Goal: Task Accomplishment & Management: Use online tool/utility

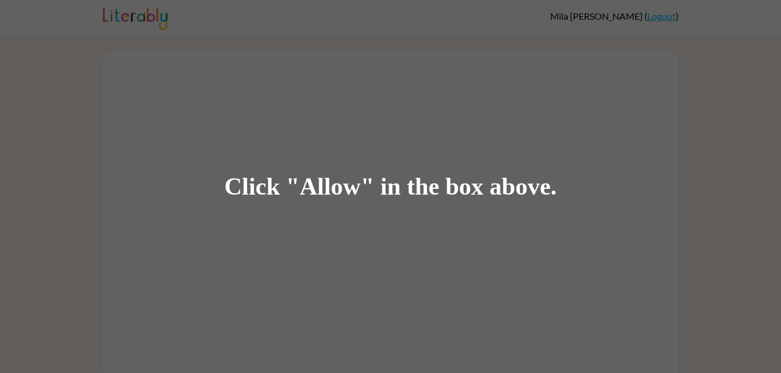
drag, startPoint x: 0, startPoint y: 0, endPoint x: 391, endPoint y: 187, distance: 433.5
click at [391, 187] on div "Click "Allow" in the box above." at bounding box center [390, 187] width 333 height 26
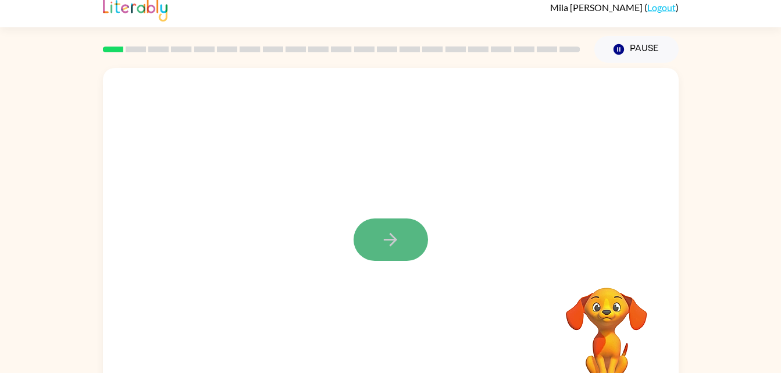
click at [391, 235] on icon "button" at bounding box center [390, 239] width 13 height 13
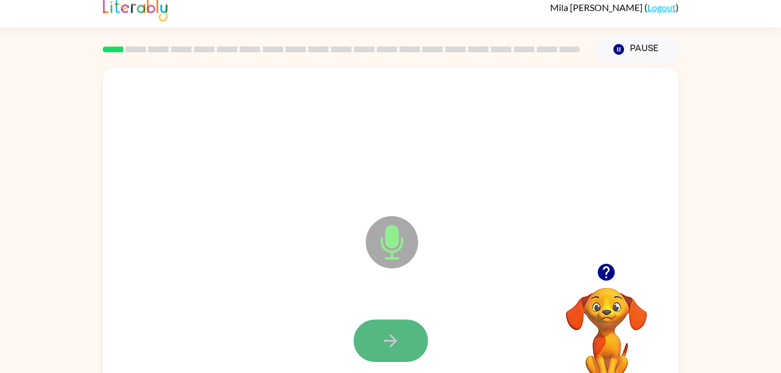
click at [390, 326] on button "button" at bounding box center [390, 341] width 74 height 42
click at [390, 345] on icon "button" at bounding box center [390, 341] width 20 height 20
click at [390, 346] on icon "button" at bounding box center [390, 340] width 13 height 13
drag, startPoint x: 390, startPoint y: 346, endPoint x: 367, endPoint y: 346, distance: 22.1
click at [367, 346] on button "button" at bounding box center [390, 341] width 74 height 42
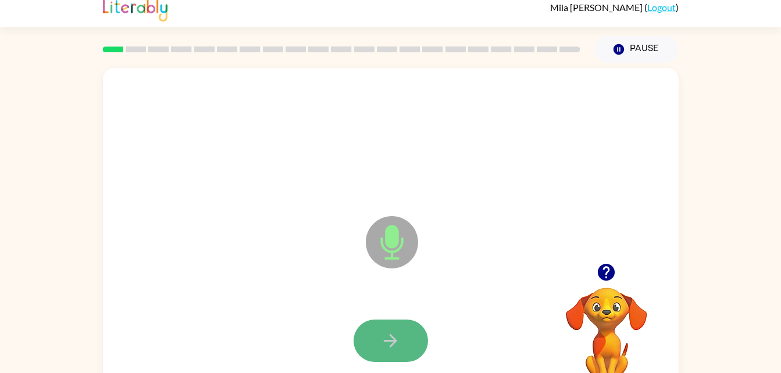
click at [389, 338] on icon "button" at bounding box center [390, 341] width 20 height 20
click at [305, 187] on div "Microphone The Microphone is here when it is your turn to talk" at bounding box center [391, 234] width 576 height 332
click at [395, 335] on icon "button" at bounding box center [390, 341] width 20 height 20
click at [402, 322] on button "button" at bounding box center [390, 341] width 74 height 42
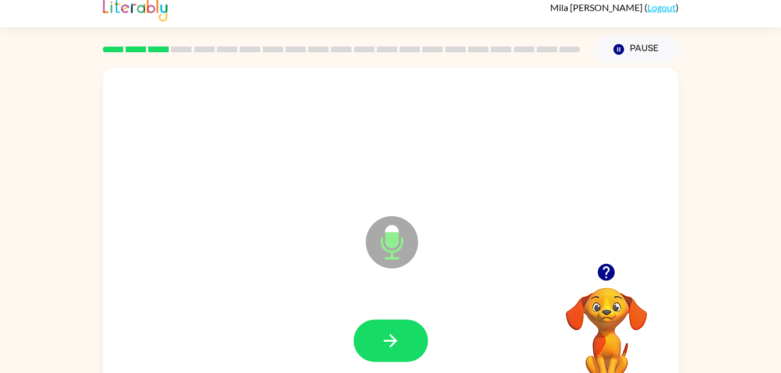
drag, startPoint x: 402, startPoint y: 322, endPoint x: 400, endPoint y: 346, distance: 24.5
click at [400, 346] on icon "button" at bounding box center [390, 341] width 20 height 20
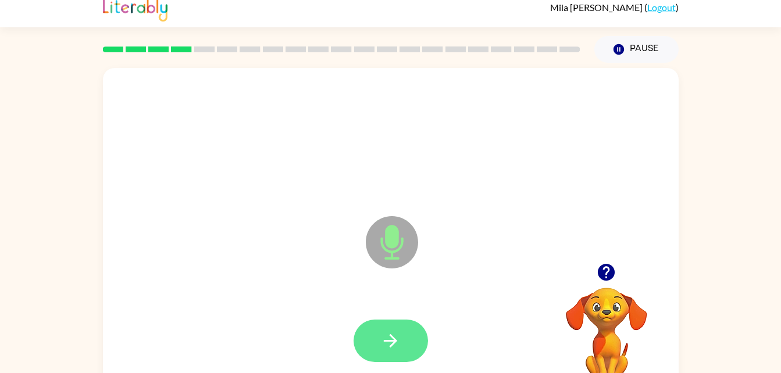
click at [403, 324] on button "button" at bounding box center [390, 341] width 74 height 42
click at [402, 338] on button "button" at bounding box center [390, 341] width 74 height 42
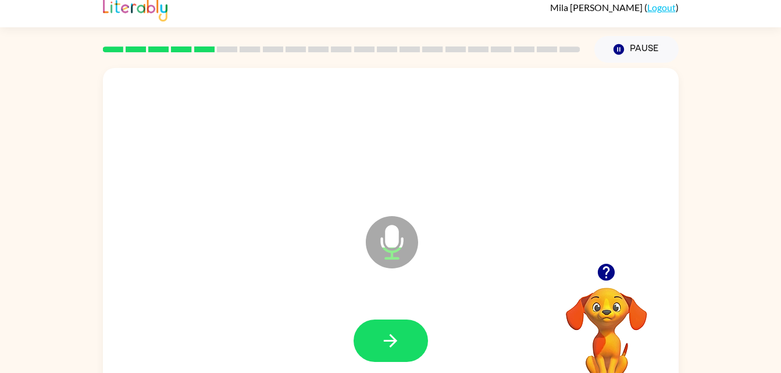
drag, startPoint x: 402, startPoint y: 338, endPoint x: 379, endPoint y: 349, distance: 25.5
click at [379, 349] on button "button" at bounding box center [390, 341] width 74 height 42
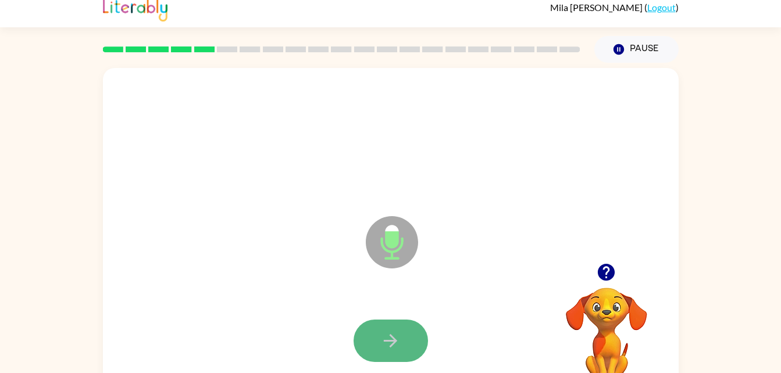
click at [395, 342] on icon "button" at bounding box center [390, 340] width 13 height 13
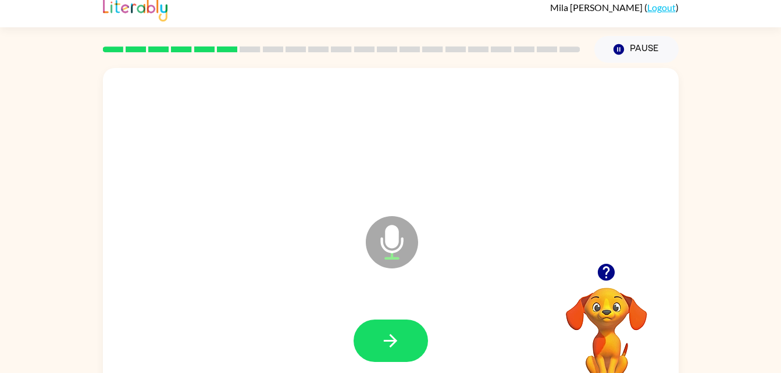
drag, startPoint x: 395, startPoint y: 342, endPoint x: 382, endPoint y: 345, distance: 13.3
click at [382, 345] on icon "button" at bounding box center [390, 341] width 20 height 20
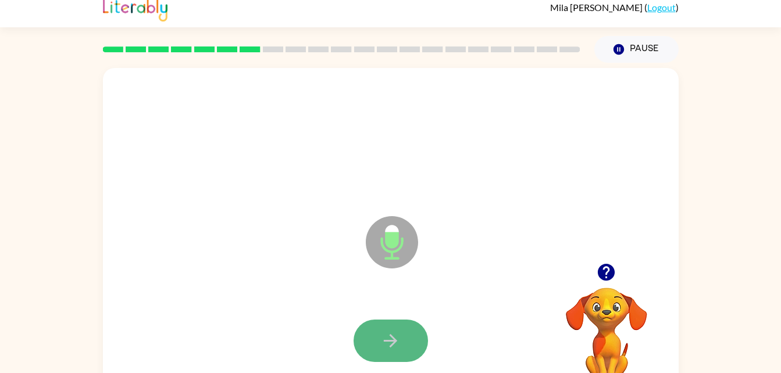
click at [377, 345] on button "button" at bounding box center [390, 341] width 74 height 42
drag, startPoint x: 381, startPoint y: 345, endPoint x: 367, endPoint y: 345, distance: 14.0
click at [367, 345] on button "button" at bounding box center [390, 341] width 74 height 42
click at [408, 340] on button "button" at bounding box center [390, 341] width 74 height 42
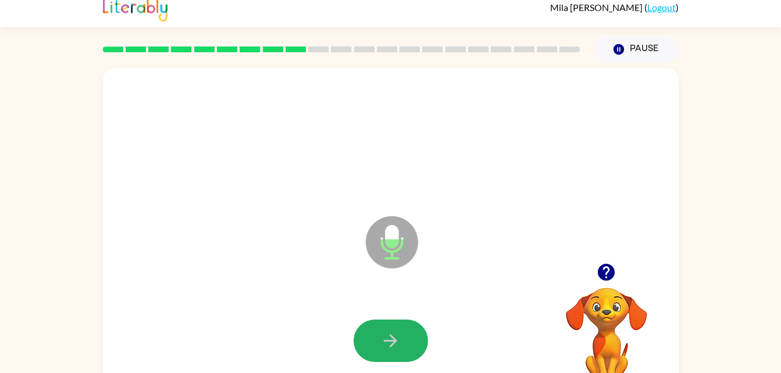
click at [408, 340] on button "button" at bounding box center [390, 341] width 74 height 42
drag, startPoint x: 408, startPoint y: 340, endPoint x: 390, endPoint y: 341, distance: 18.1
click at [390, 341] on icon "button" at bounding box center [390, 340] width 13 height 13
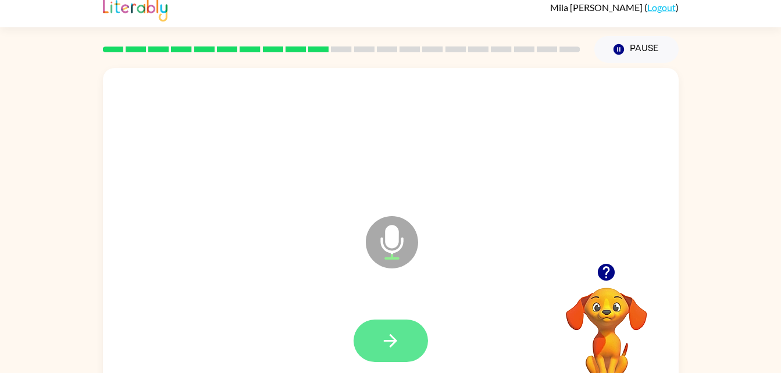
drag, startPoint x: 390, startPoint y: 341, endPoint x: 371, endPoint y: 341, distance: 18.6
click at [371, 341] on button "button" at bounding box center [390, 341] width 74 height 42
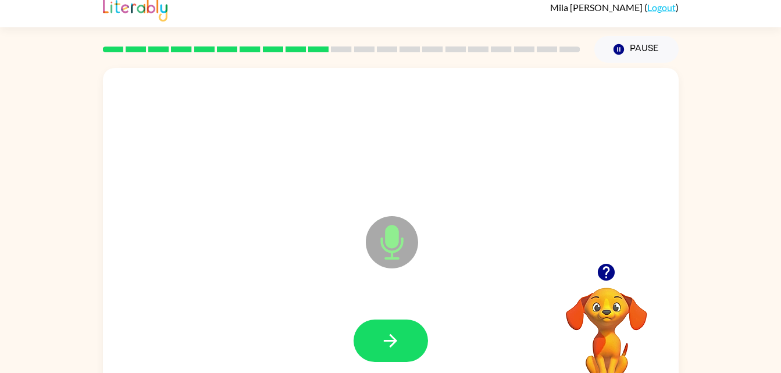
click at [385, 317] on div at bounding box center [391, 341] width 552 height 95
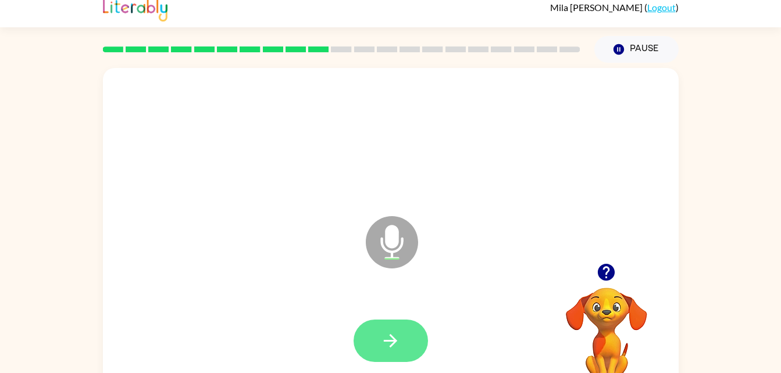
click at [384, 323] on button "button" at bounding box center [390, 341] width 74 height 42
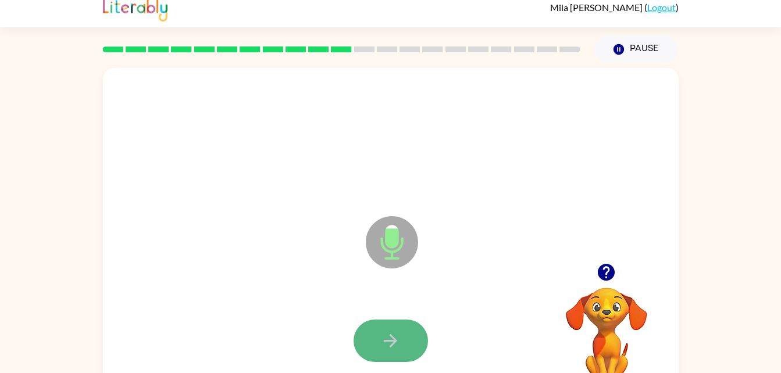
click at [384, 328] on button "button" at bounding box center [390, 341] width 74 height 42
drag, startPoint x: 384, startPoint y: 328, endPoint x: 359, endPoint y: 360, distance: 41.0
click at [359, 360] on div at bounding box center [390, 341] width 74 height 42
click at [377, 346] on button "button" at bounding box center [390, 341] width 74 height 42
click at [376, 346] on button "button" at bounding box center [390, 341] width 74 height 42
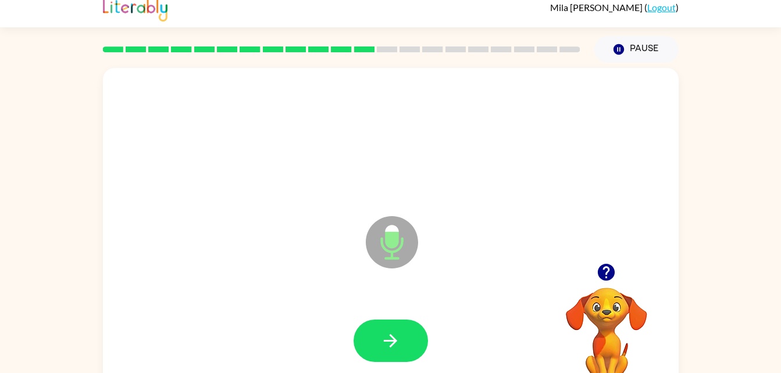
drag, startPoint x: 376, startPoint y: 346, endPoint x: 364, endPoint y: 345, distance: 11.8
click at [364, 345] on button "button" at bounding box center [390, 341] width 74 height 42
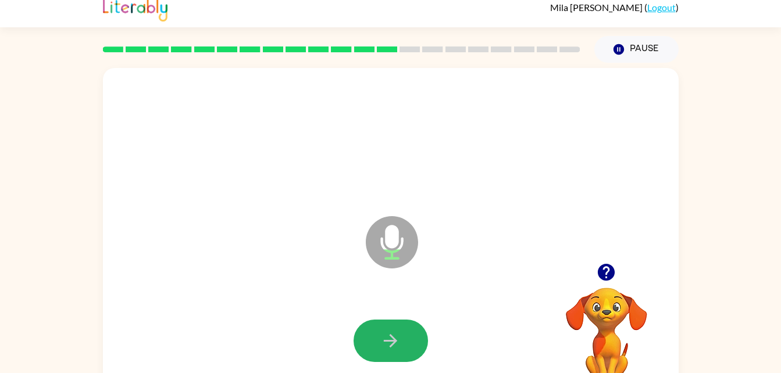
click at [364, 345] on button "button" at bounding box center [390, 341] width 74 height 42
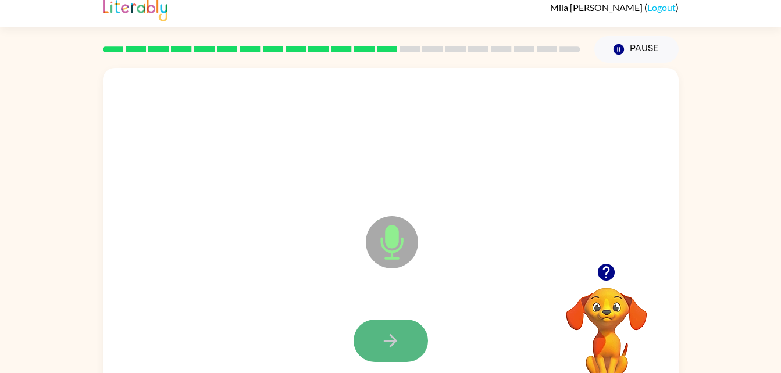
click at [402, 334] on button "button" at bounding box center [390, 341] width 74 height 42
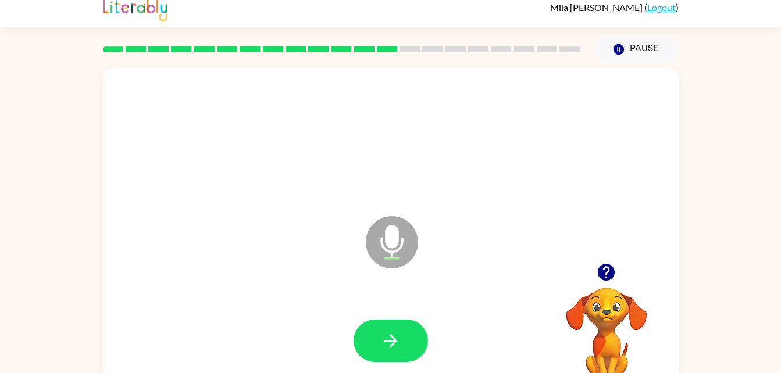
drag, startPoint x: 402, startPoint y: 334, endPoint x: 382, endPoint y: 339, distance: 21.0
click at [382, 339] on icon "button" at bounding box center [390, 341] width 20 height 20
drag, startPoint x: 382, startPoint y: 339, endPoint x: 374, endPoint y: 340, distance: 8.2
click at [374, 340] on button "button" at bounding box center [390, 341] width 74 height 42
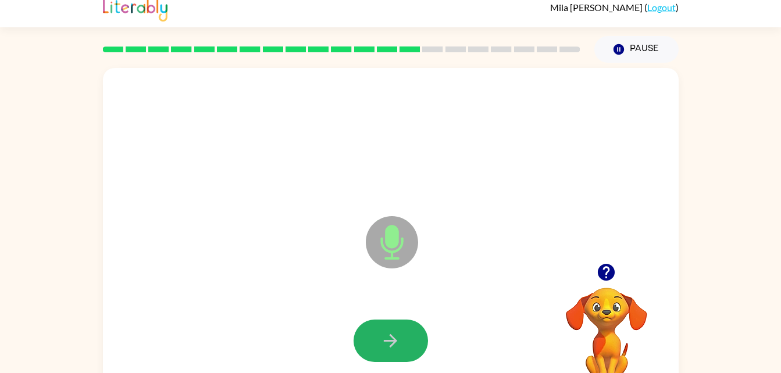
click at [374, 340] on button "button" at bounding box center [390, 341] width 74 height 42
drag, startPoint x: 374, startPoint y: 340, endPoint x: 365, endPoint y: 341, distance: 9.5
click at [365, 341] on button "button" at bounding box center [390, 341] width 74 height 42
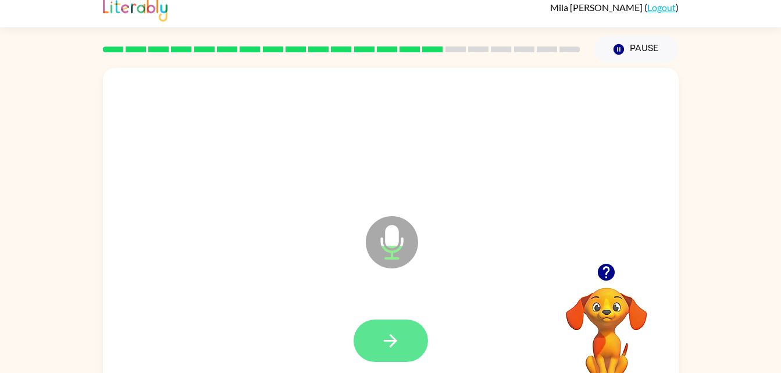
click at [365, 341] on button "button" at bounding box center [390, 341] width 74 height 42
click at [369, 342] on button "button" at bounding box center [390, 341] width 74 height 42
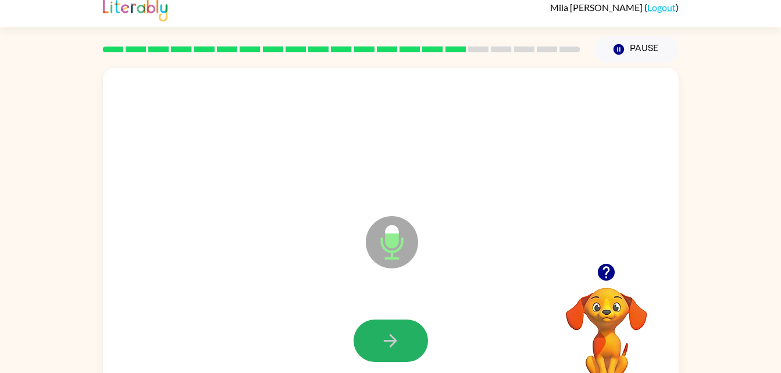
click at [369, 342] on button "button" at bounding box center [390, 341] width 74 height 42
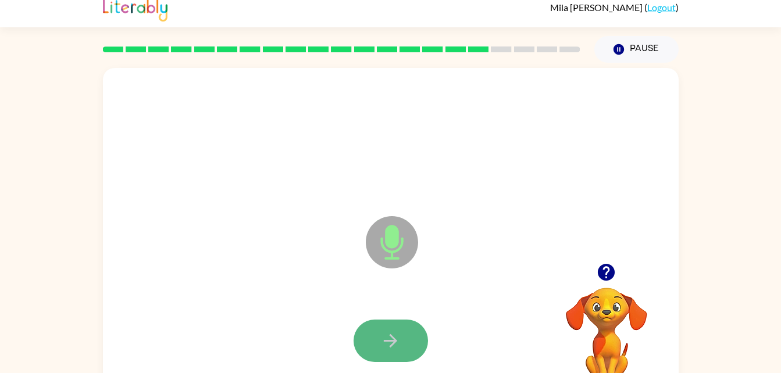
drag, startPoint x: 369, startPoint y: 342, endPoint x: 367, endPoint y: 351, distance: 8.8
click at [367, 351] on button "button" at bounding box center [390, 341] width 74 height 42
click at [363, 351] on button "button" at bounding box center [390, 341] width 74 height 42
click at [388, 336] on icon "button" at bounding box center [390, 341] width 20 height 20
click at [388, 340] on icon "button" at bounding box center [390, 341] width 20 height 20
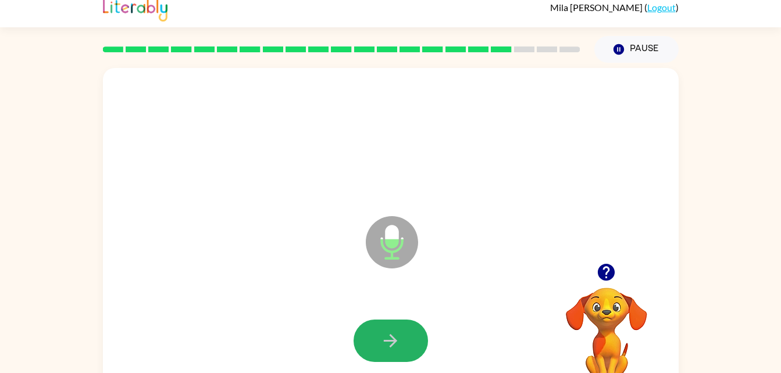
click at [389, 335] on icon "button" at bounding box center [390, 341] width 20 height 20
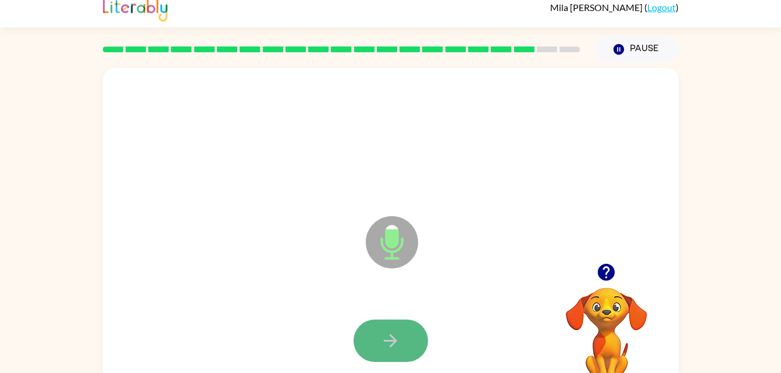
drag, startPoint x: 389, startPoint y: 335, endPoint x: 382, endPoint y: 344, distance: 11.2
click at [382, 344] on icon "button" at bounding box center [390, 341] width 20 height 20
drag, startPoint x: 382, startPoint y: 344, endPoint x: 363, endPoint y: 344, distance: 19.2
click at [363, 344] on button "button" at bounding box center [390, 341] width 74 height 42
drag, startPoint x: 363, startPoint y: 344, endPoint x: 370, endPoint y: 352, distance: 11.1
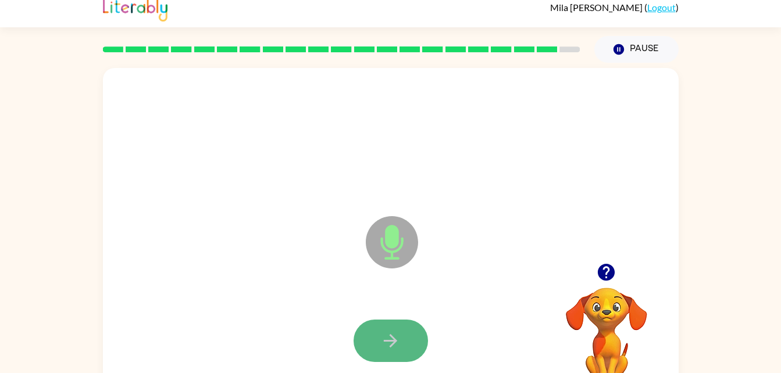
click at [370, 352] on button "button" at bounding box center [390, 341] width 74 height 42
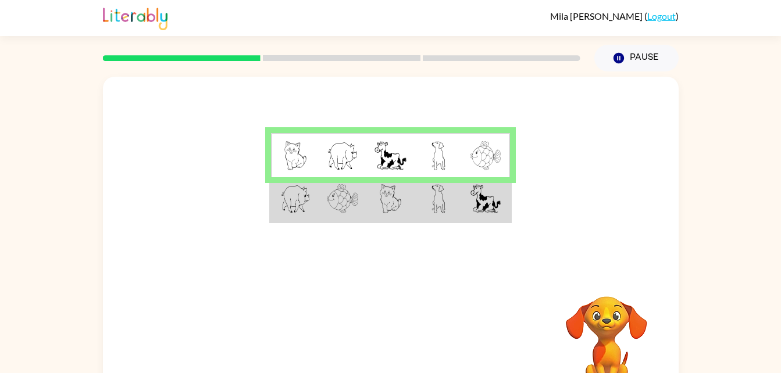
click at [395, 178] on td at bounding box center [390, 199] width 48 height 45
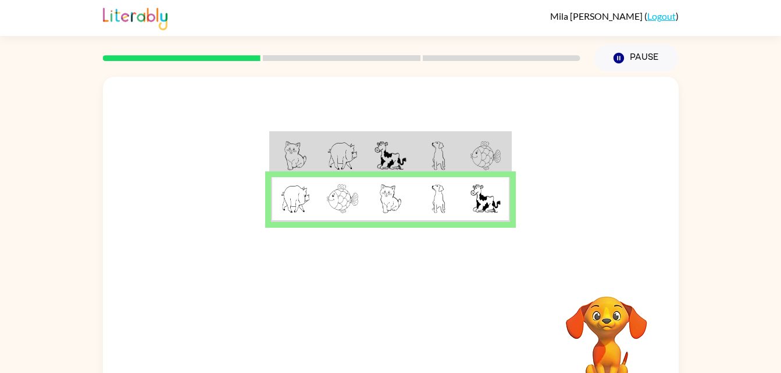
click at [350, 279] on div "Your browser must support playing .mp4 files to use Literably. Please try using…" at bounding box center [391, 343] width 576 height 131
click at [371, 322] on button "button" at bounding box center [390, 343] width 74 height 42
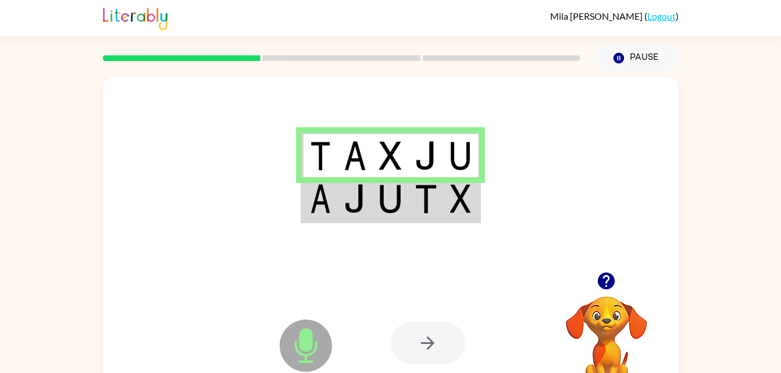
click at [402, 202] on td at bounding box center [390, 199] width 35 height 45
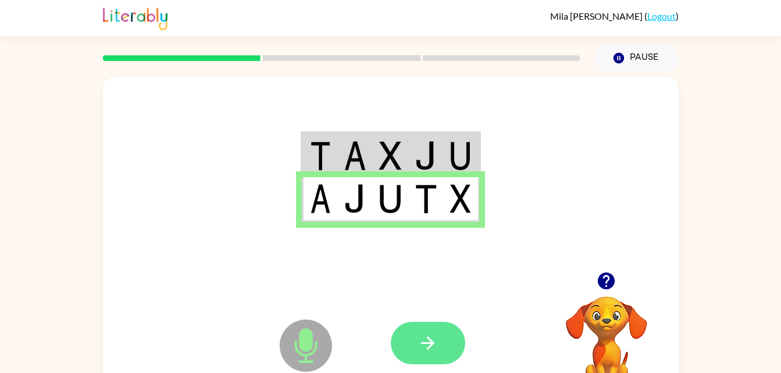
click at [443, 343] on button "button" at bounding box center [428, 343] width 74 height 42
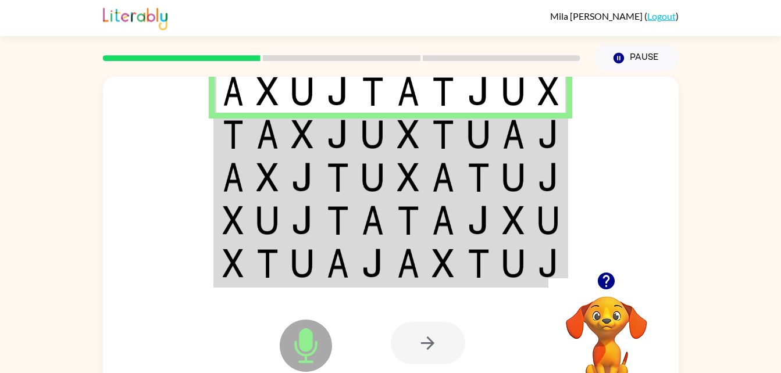
click at [394, 144] on td at bounding box center [408, 134] width 35 height 43
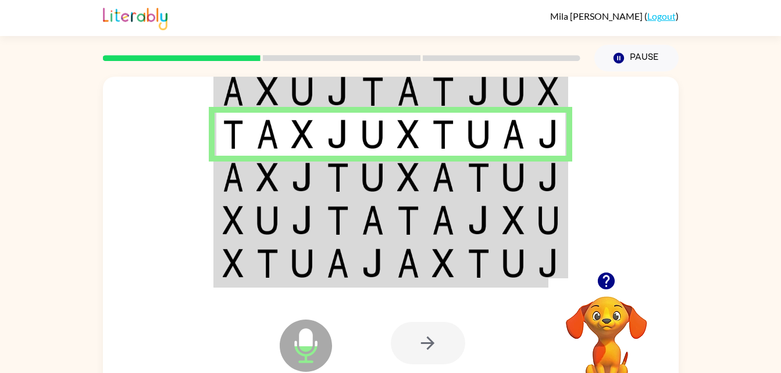
click at [366, 178] on img at bounding box center [373, 177] width 22 height 29
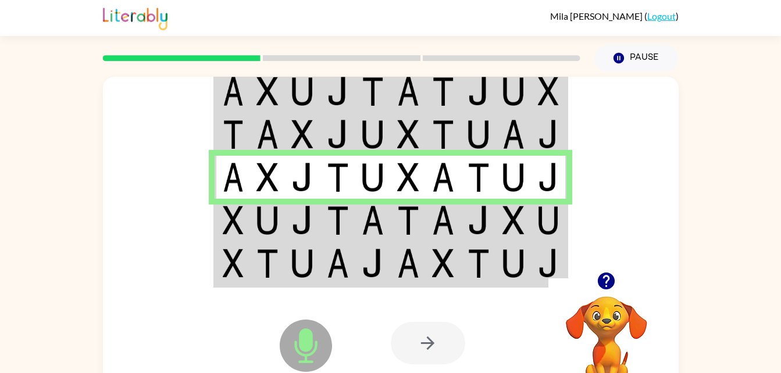
click at [208, 228] on div at bounding box center [391, 174] width 576 height 195
click at [220, 229] on td at bounding box center [232, 220] width 35 height 43
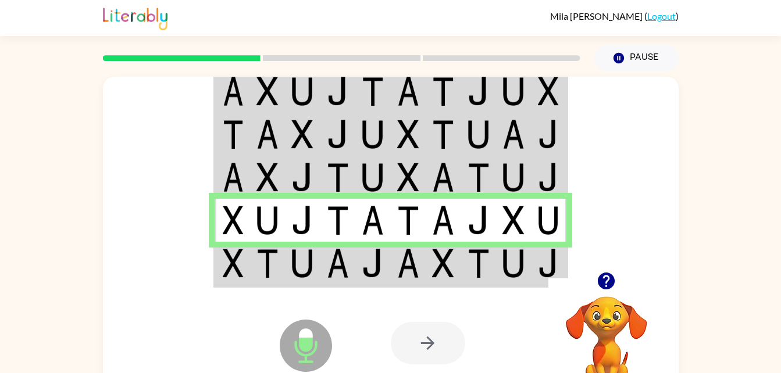
click at [406, 273] on img at bounding box center [408, 263] width 22 height 29
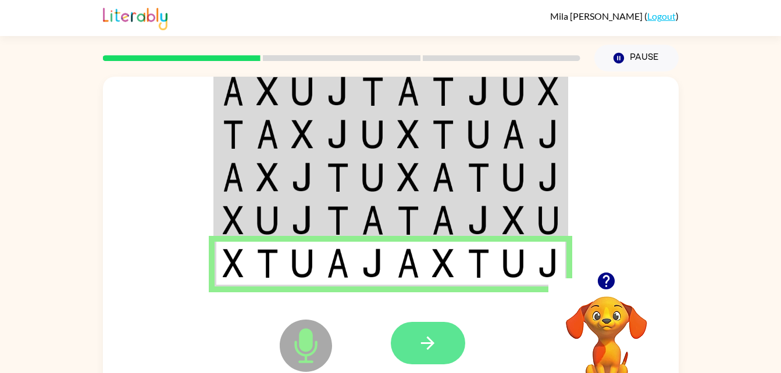
click at [452, 335] on button "button" at bounding box center [428, 343] width 74 height 42
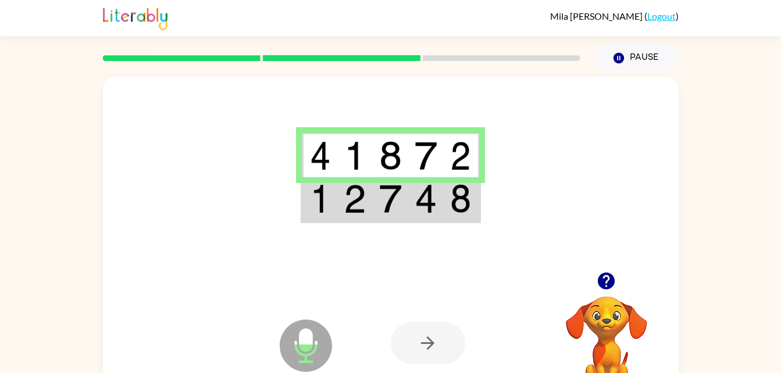
click at [417, 199] on img at bounding box center [426, 198] width 22 height 29
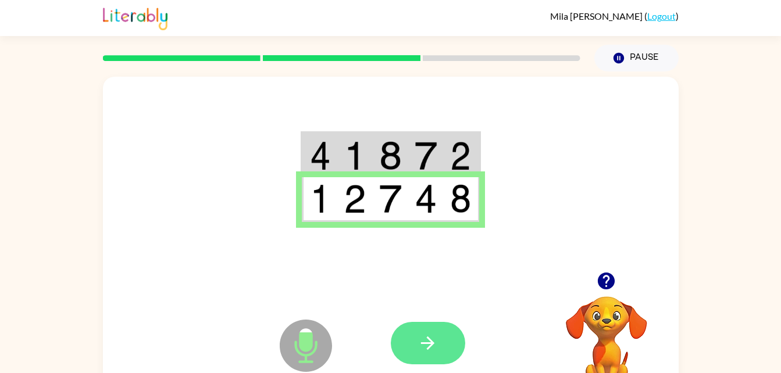
click at [450, 332] on button "button" at bounding box center [428, 343] width 74 height 42
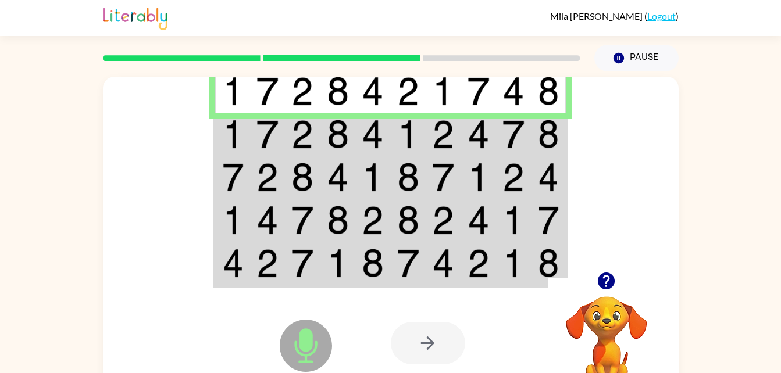
click at [290, 138] on td at bounding box center [302, 134] width 35 height 43
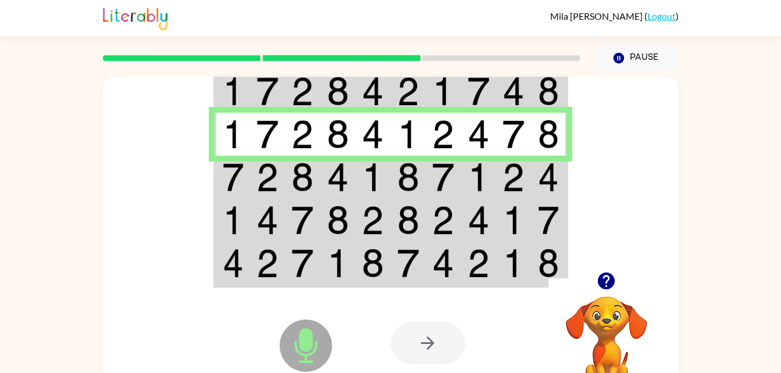
click at [283, 187] on td at bounding box center [267, 177] width 35 height 43
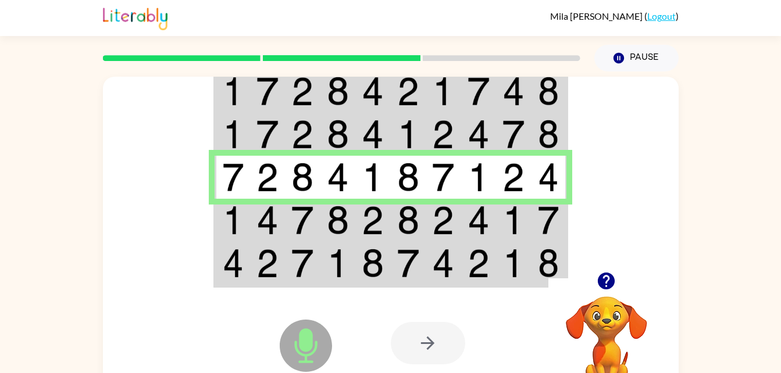
click at [280, 216] on td at bounding box center [267, 220] width 35 height 43
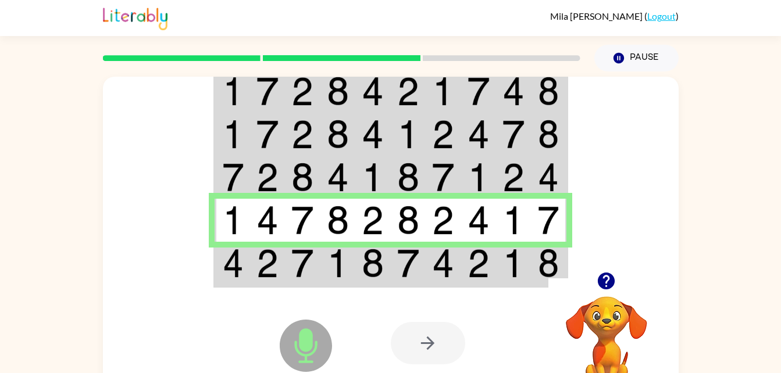
click at [239, 266] on img at bounding box center [233, 263] width 21 height 29
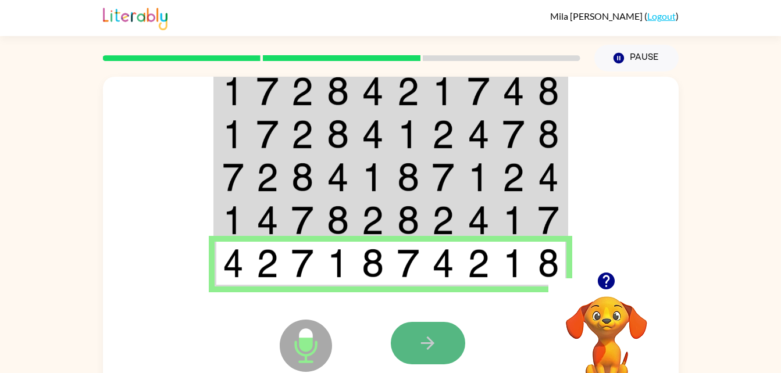
click at [421, 340] on icon "button" at bounding box center [427, 343] width 20 height 20
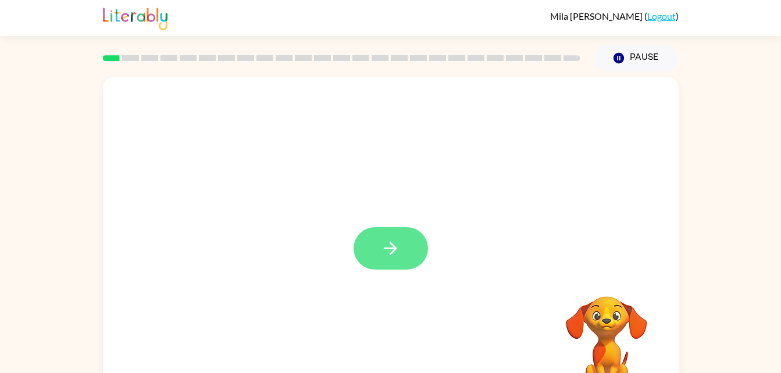
click at [390, 240] on icon "button" at bounding box center [390, 248] width 20 height 20
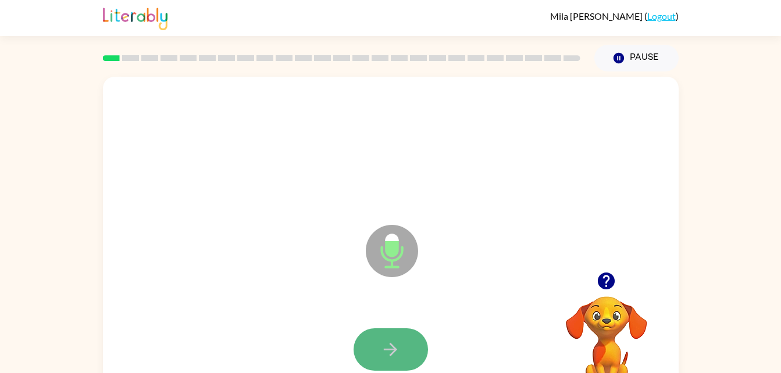
click at [402, 355] on button "button" at bounding box center [390, 349] width 74 height 42
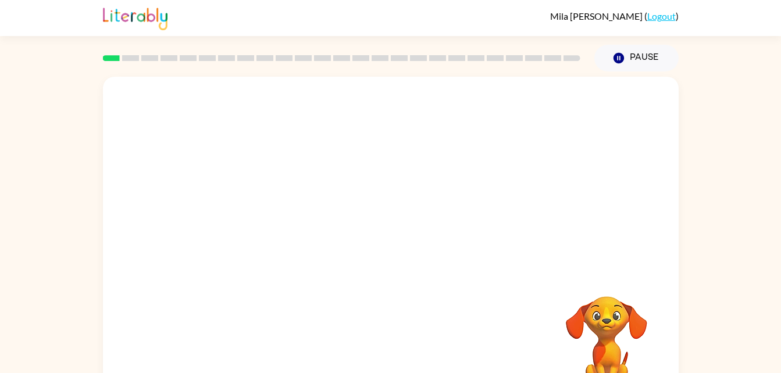
click at [406, 331] on div "Your browser must support playing .mp4 files to use Literably. Please try using…" at bounding box center [391, 243] width 576 height 332
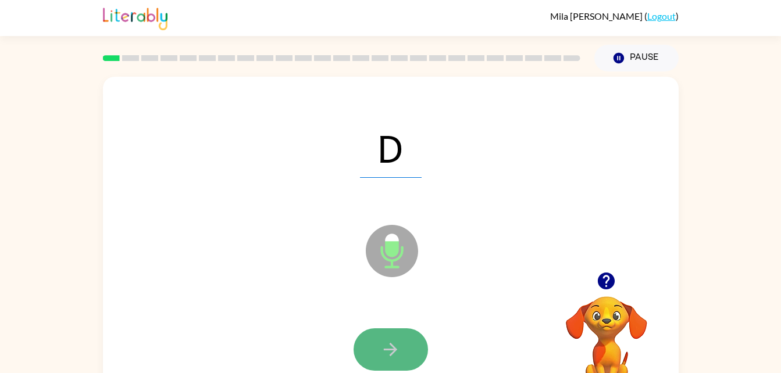
click at [406, 349] on button "button" at bounding box center [390, 349] width 74 height 42
click at [401, 344] on button "button" at bounding box center [390, 349] width 74 height 42
click at [374, 348] on button "button" at bounding box center [390, 349] width 74 height 42
click at [401, 345] on button "button" at bounding box center [390, 349] width 74 height 42
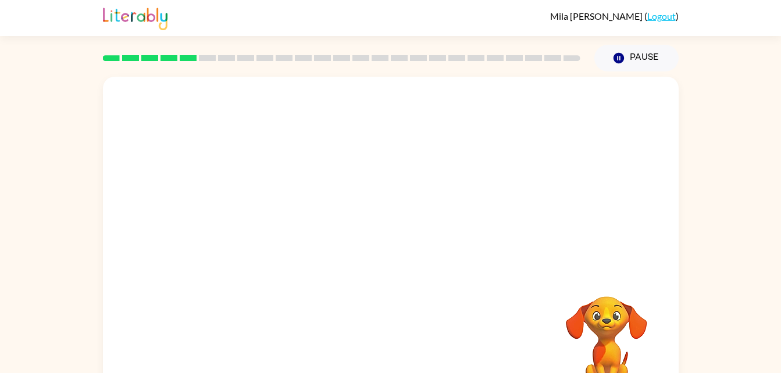
click at [402, 166] on div at bounding box center [391, 174] width 576 height 195
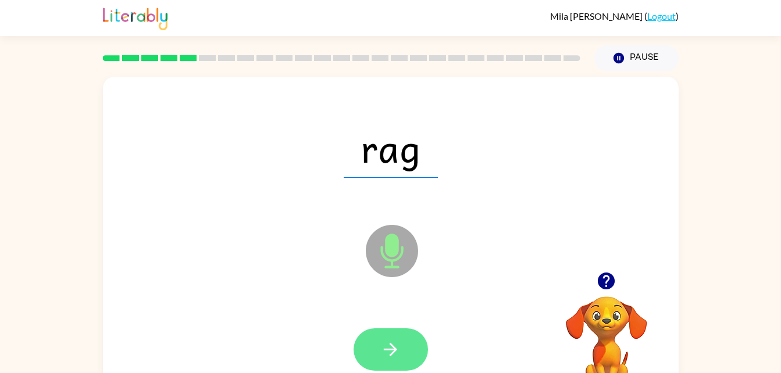
click at [401, 342] on button "button" at bounding box center [390, 349] width 74 height 42
click at [396, 352] on icon "button" at bounding box center [390, 350] width 20 height 20
click at [394, 355] on icon "button" at bounding box center [390, 350] width 20 height 20
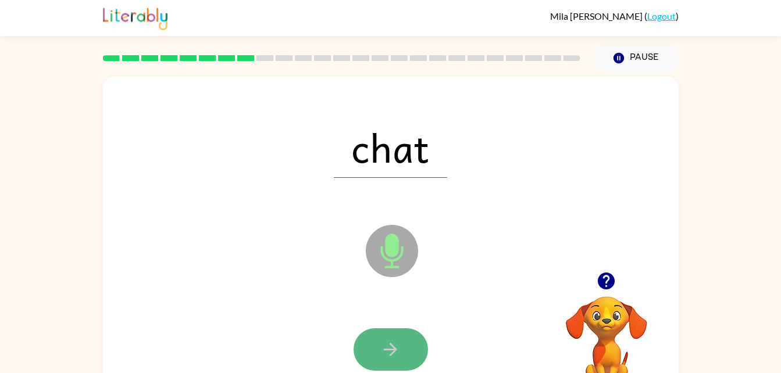
click at [394, 356] on icon "button" at bounding box center [390, 350] width 20 height 20
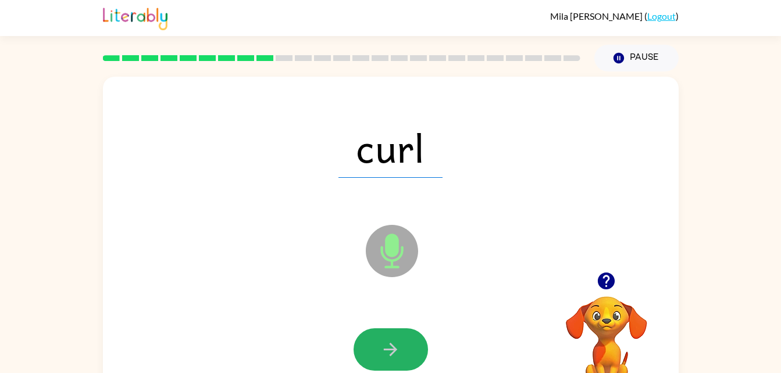
click at [394, 356] on icon "button" at bounding box center [390, 350] width 20 height 20
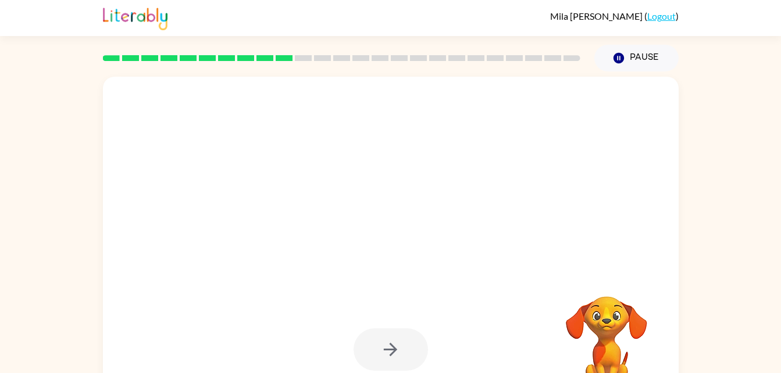
click at [401, 308] on div at bounding box center [391, 349] width 552 height 95
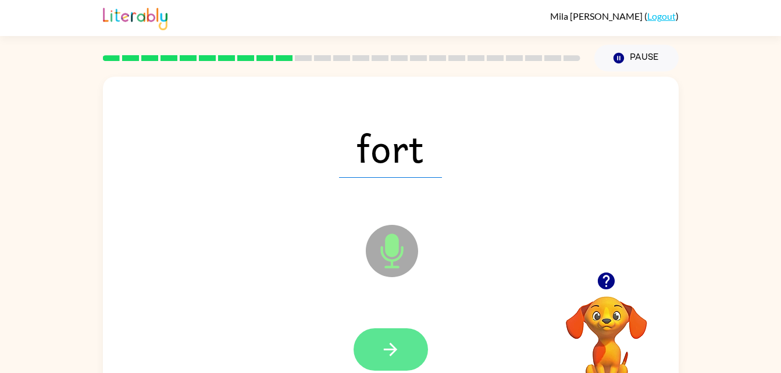
click at [396, 344] on icon "button" at bounding box center [390, 350] width 20 height 20
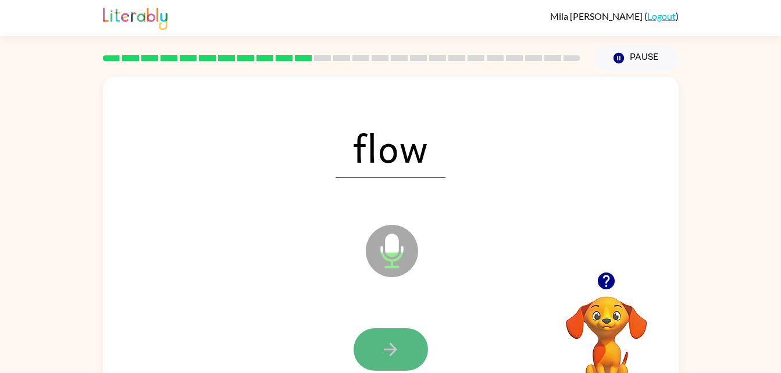
click at [396, 348] on icon "button" at bounding box center [390, 350] width 20 height 20
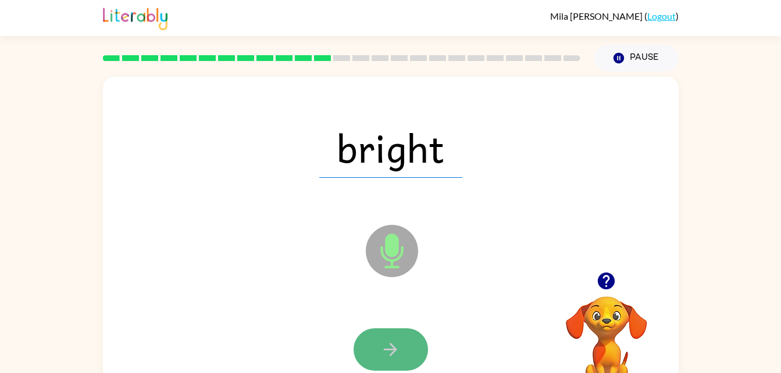
click at [398, 360] on button "button" at bounding box center [390, 349] width 74 height 42
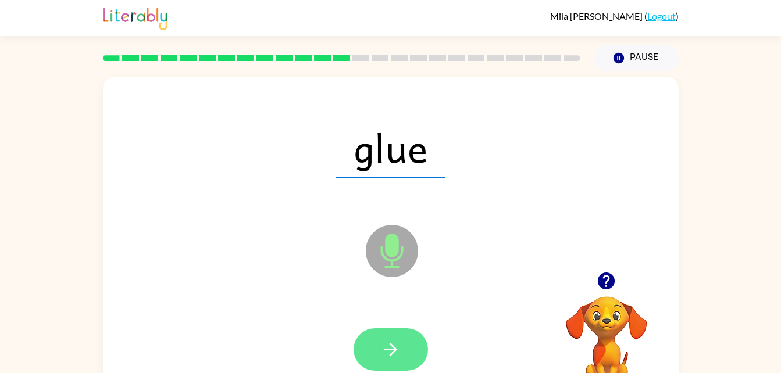
click at [383, 360] on button "button" at bounding box center [390, 349] width 74 height 42
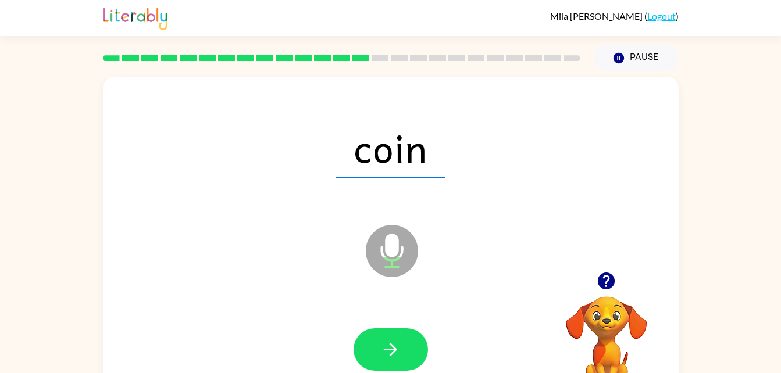
click at [388, 352] on icon "button" at bounding box center [390, 350] width 20 height 20
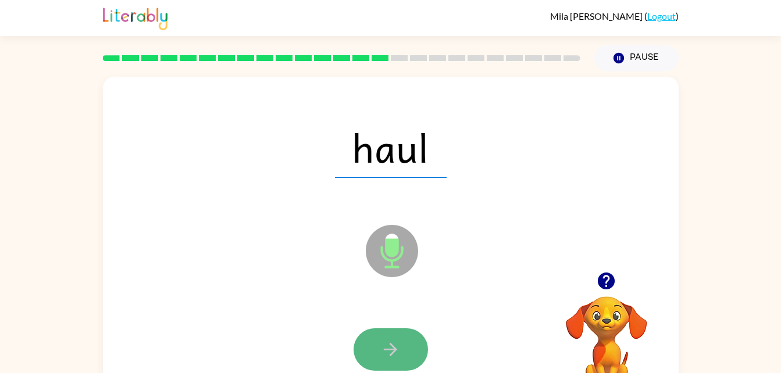
drag, startPoint x: 388, startPoint y: 352, endPoint x: 370, endPoint y: 349, distance: 17.7
click at [370, 349] on button "button" at bounding box center [390, 349] width 74 height 42
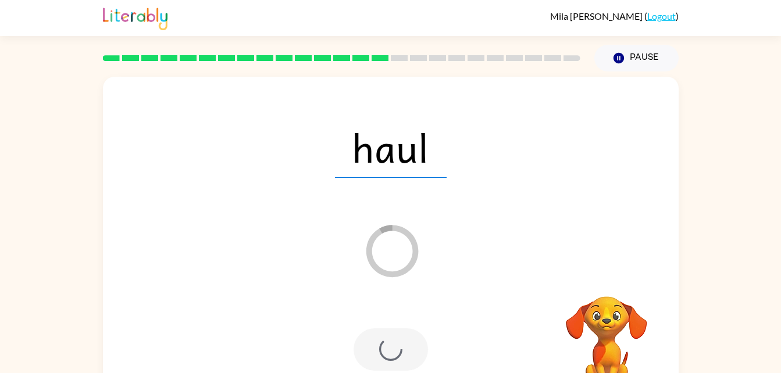
click at [370, 349] on div at bounding box center [390, 349] width 74 height 42
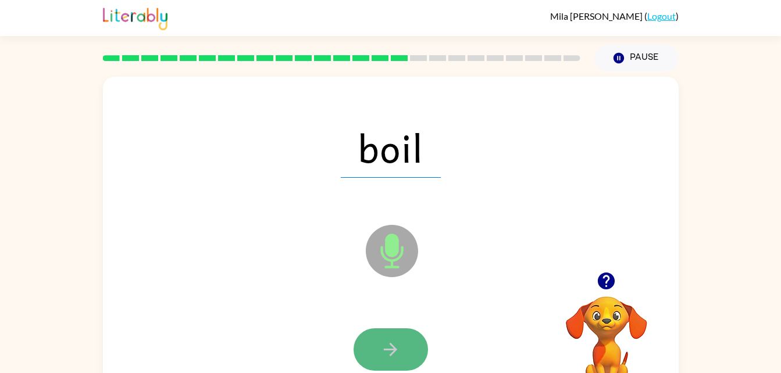
click at [370, 349] on button "button" at bounding box center [390, 349] width 74 height 42
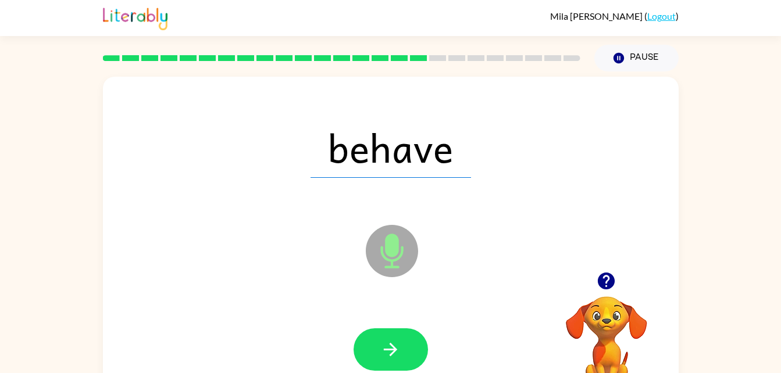
click at [371, 346] on button "button" at bounding box center [390, 349] width 74 height 42
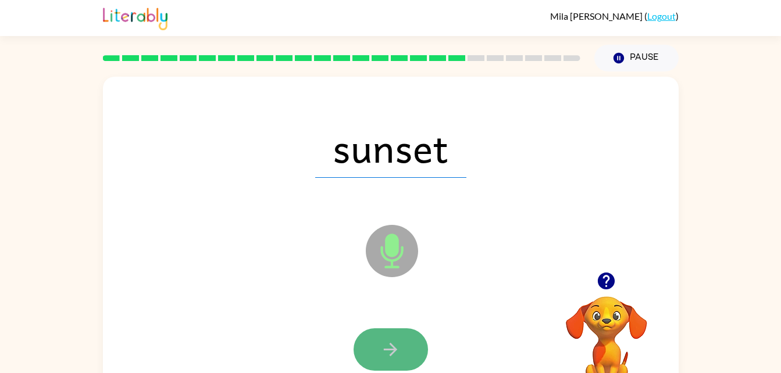
click at [380, 356] on icon "button" at bounding box center [390, 350] width 20 height 20
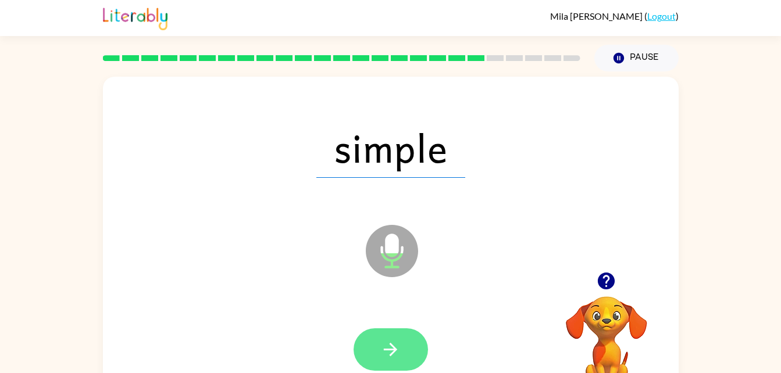
drag, startPoint x: 380, startPoint y: 356, endPoint x: 377, endPoint y: 338, distance: 18.4
click at [377, 338] on button "button" at bounding box center [390, 349] width 74 height 42
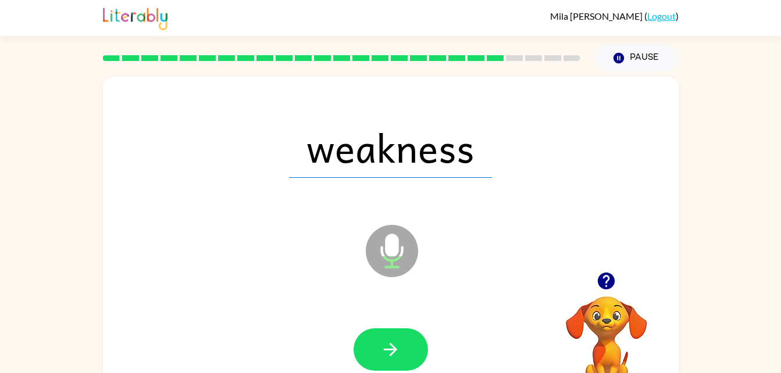
drag, startPoint x: 377, startPoint y: 340, endPoint x: 362, endPoint y: 345, distance: 16.0
click at [362, 345] on button "button" at bounding box center [390, 349] width 74 height 42
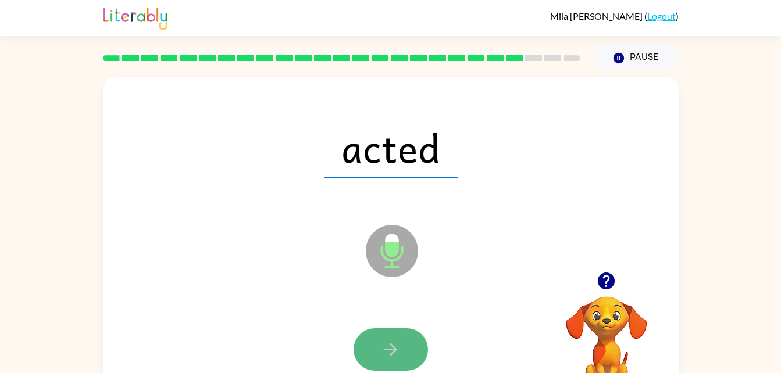
click at [363, 340] on button "button" at bounding box center [390, 349] width 74 height 42
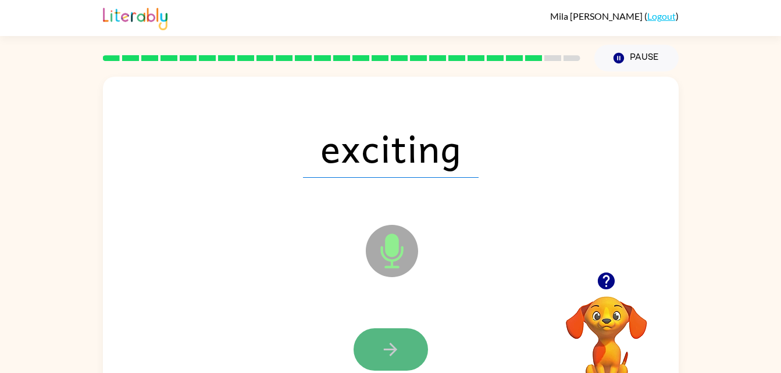
click at [374, 359] on button "button" at bounding box center [390, 349] width 74 height 42
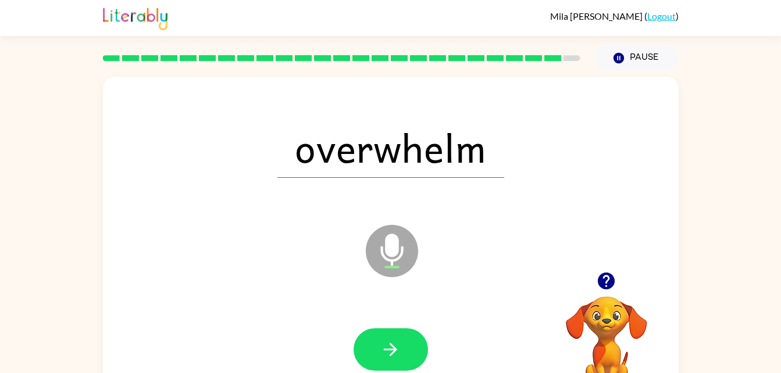
drag, startPoint x: 374, startPoint y: 359, endPoint x: 366, endPoint y: 356, distance: 9.2
click at [366, 356] on button "button" at bounding box center [390, 349] width 74 height 42
